Goal: Transaction & Acquisition: Purchase product/service

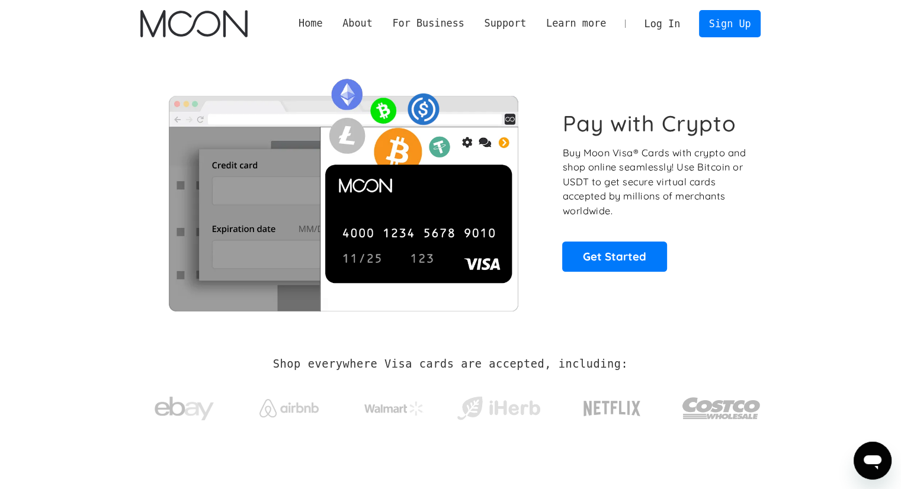
click at [665, 21] on link "Log In" at bounding box center [662, 24] width 56 height 26
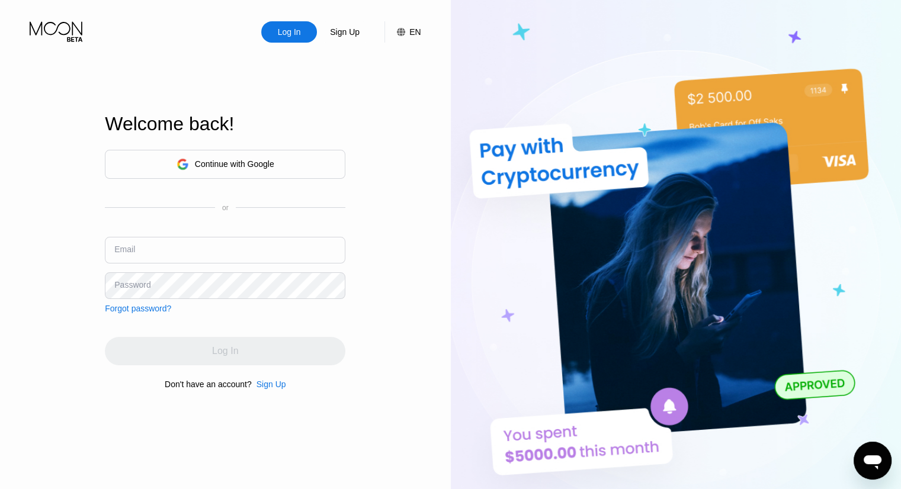
click at [191, 259] on input "text" at bounding box center [225, 250] width 240 height 27
type input "p"
type input "[EMAIL_ADDRESS][DOMAIN_NAME]"
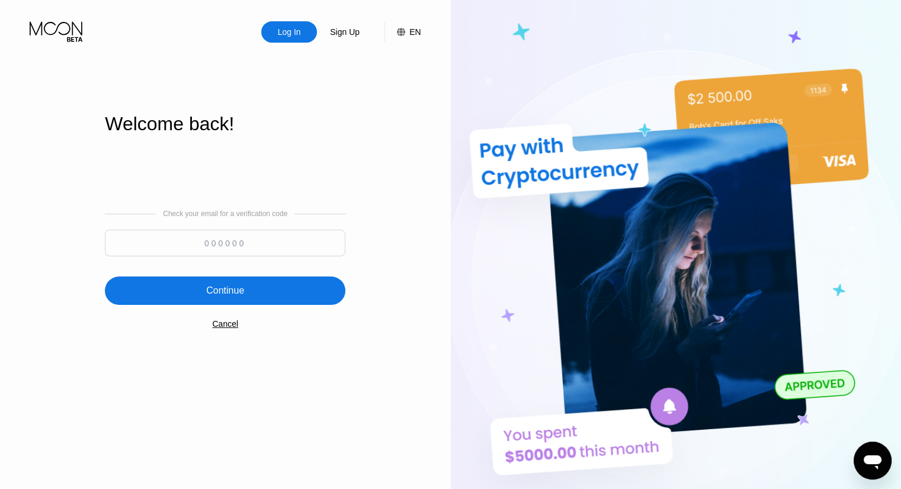
click at [201, 235] on input at bounding box center [225, 243] width 240 height 27
type input "646625"
click at [233, 289] on div "Continue" at bounding box center [225, 291] width 38 height 12
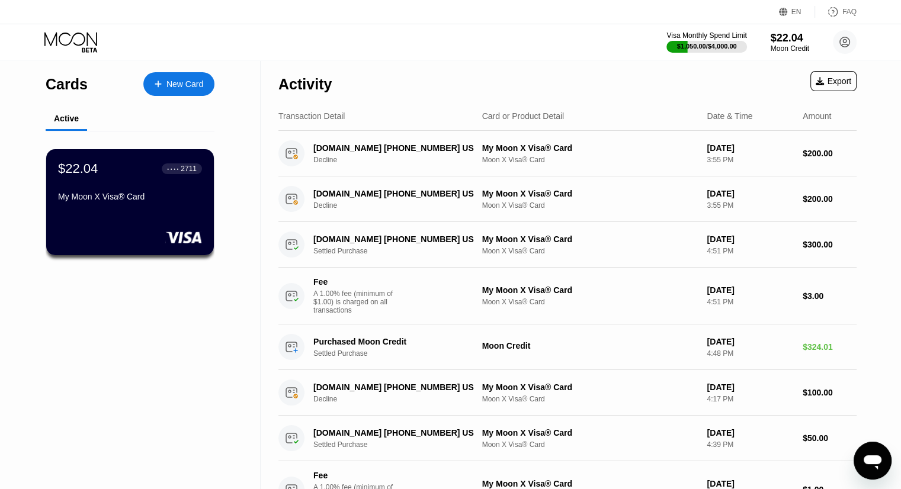
click at [200, 82] on div "New Card" at bounding box center [184, 84] width 37 height 10
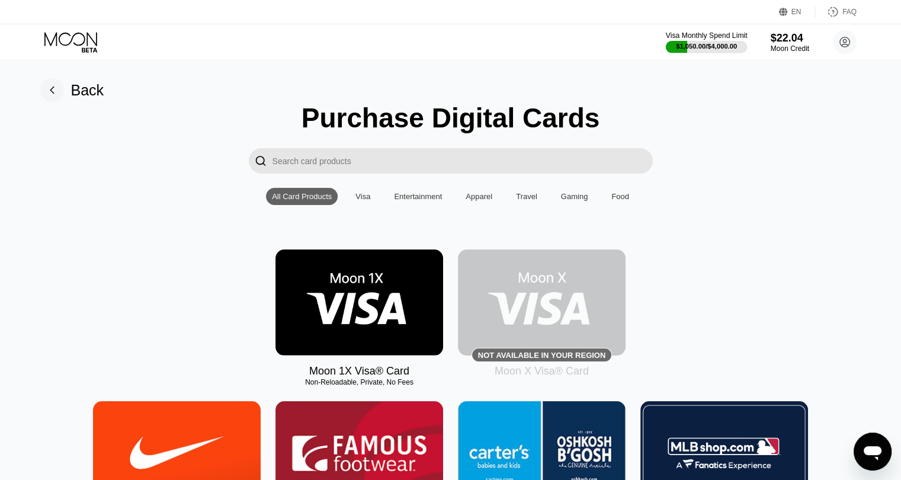
click at [713, 39] on div "Visa Monthly Spend Limit" at bounding box center [707, 35] width 82 height 8
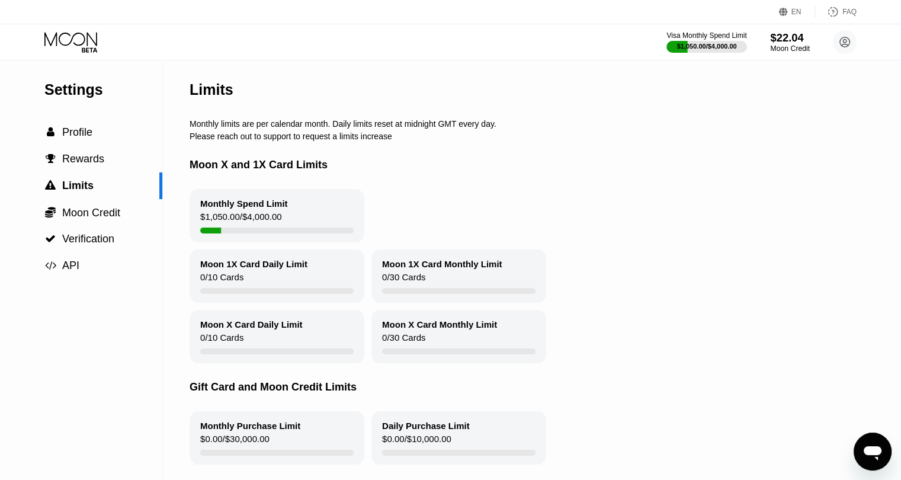
click at [786, 53] on div "Moon Credit" at bounding box center [790, 48] width 40 height 8
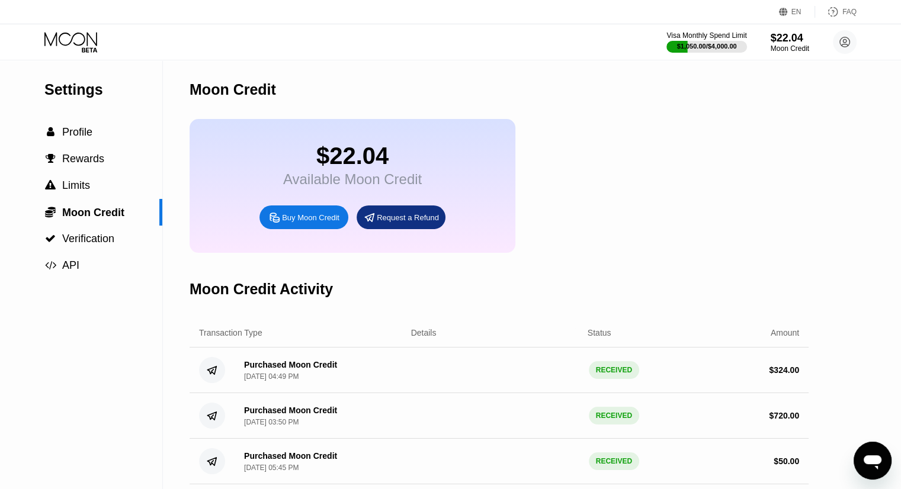
click at [323, 223] on div "Buy Moon Credit" at bounding box center [310, 218] width 57 height 10
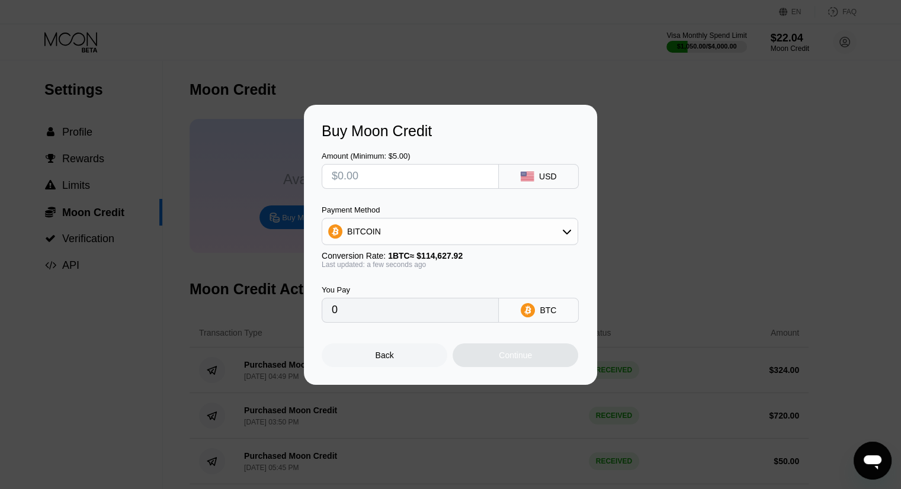
click at [410, 236] on div "BITCOIN" at bounding box center [449, 232] width 255 height 24
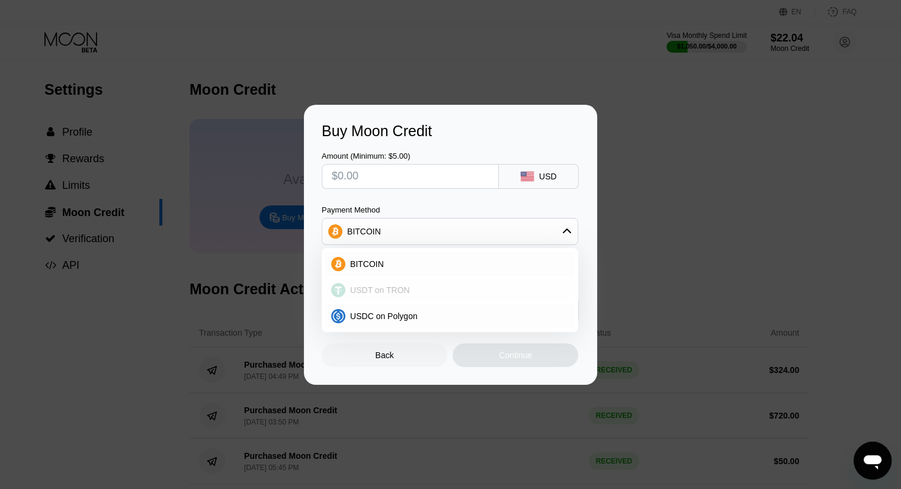
click at [397, 290] on span "USDT on TRON" at bounding box center [380, 289] width 60 height 9
type input "0.00"
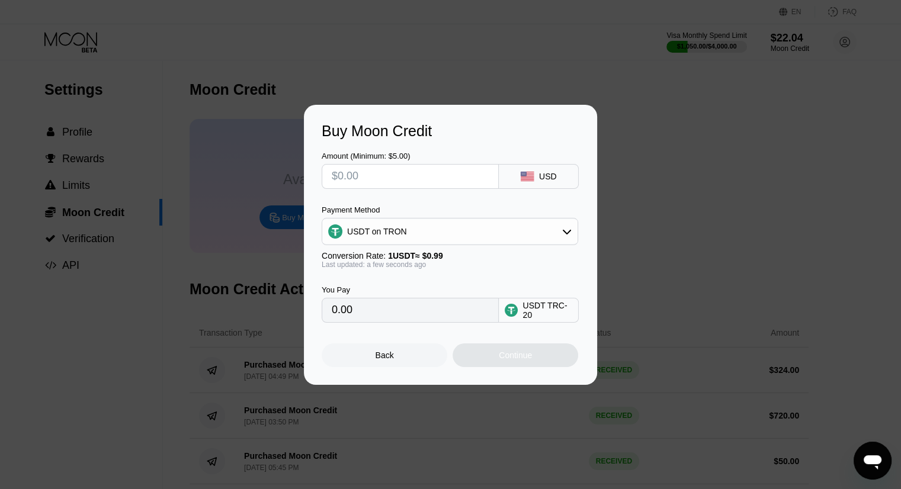
click at [379, 169] on input "text" at bounding box center [410, 177] width 157 height 24
type input "$1"
type input "1.01"
type input "$10000"
type input "10101.01"
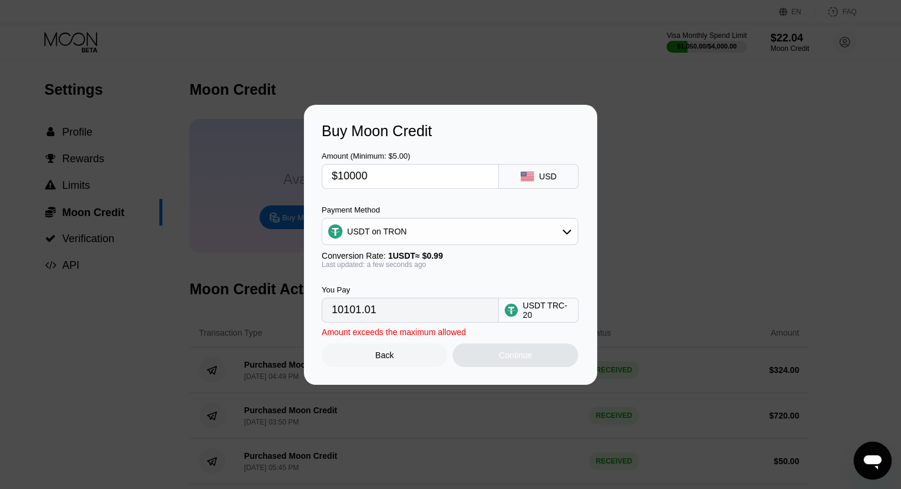
type input "$1000"
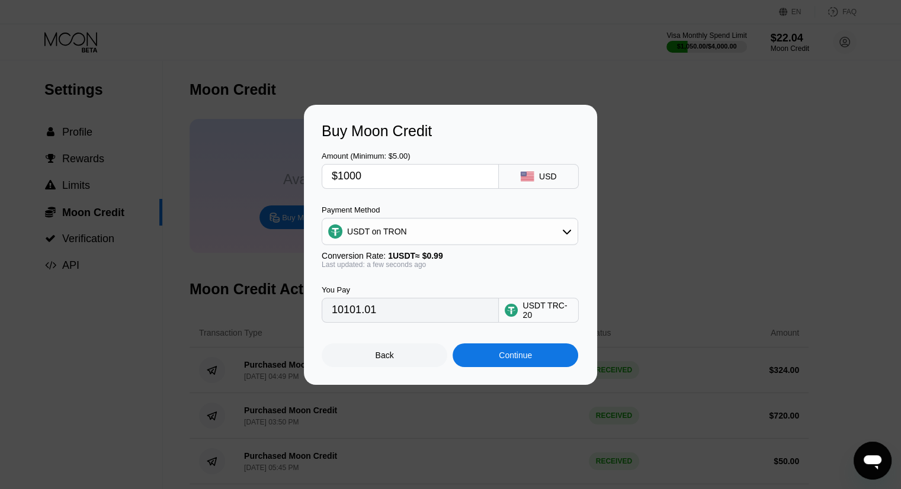
type input "1010.10"
type input "$1000"
drag, startPoint x: 531, startPoint y: 373, endPoint x: 531, endPoint y: 359, distance: 13.6
click at [529, 369] on div "Buy Moon Credit Amount (Minimum: $5.00) $1000 USD Payment Method USDT on TRON C…" at bounding box center [450, 245] width 293 height 280
click at [531, 359] on div "Continue" at bounding box center [515, 355] width 33 height 9
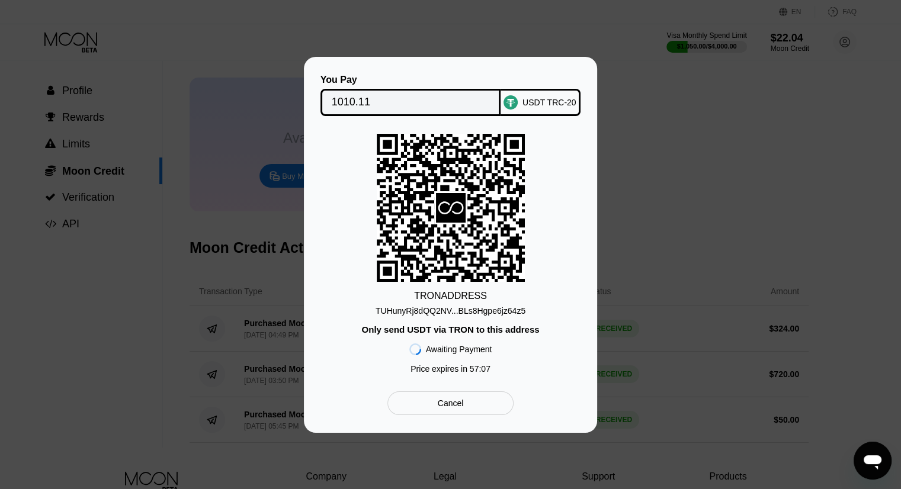
scroll to position [59, 0]
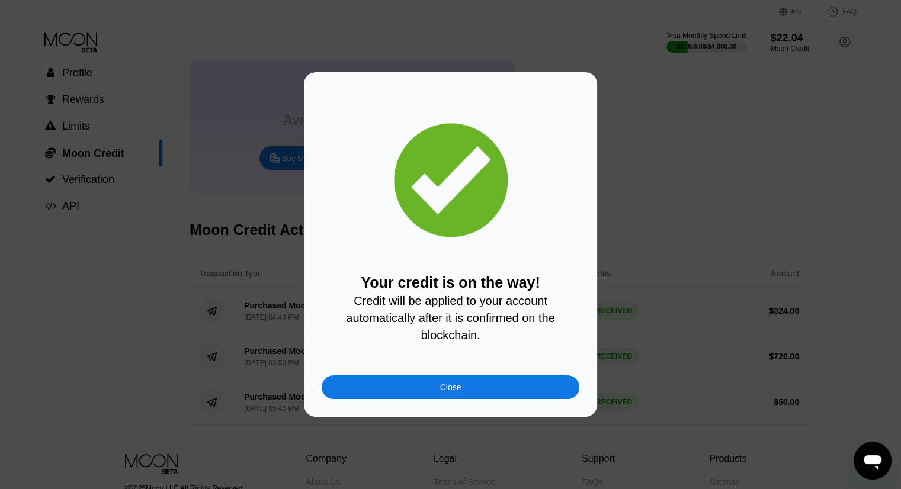
click at [510, 393] on div "Close" at bounding box center [451, 387] width 258 height 24
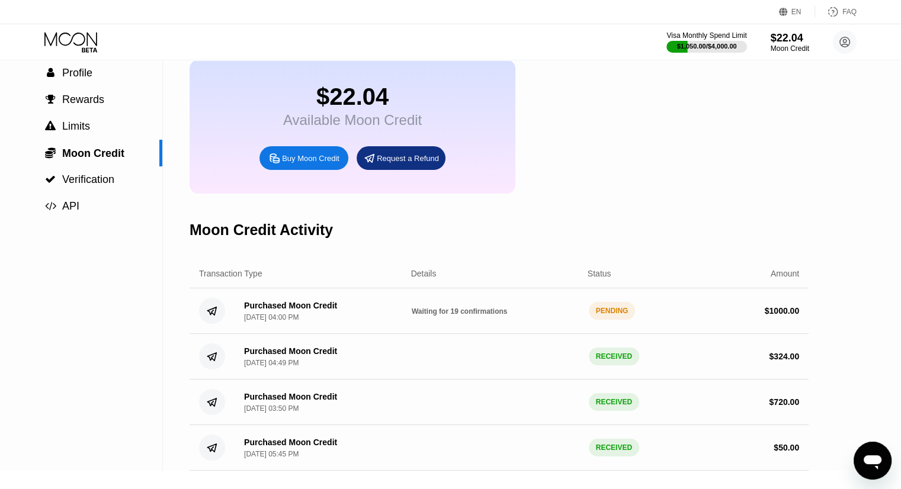
click at [782, 40] on div "$22.04" at bounding box center [790, 38] width 38 height 12
